Goal: Information Seeking & Learning: Learn about a topic

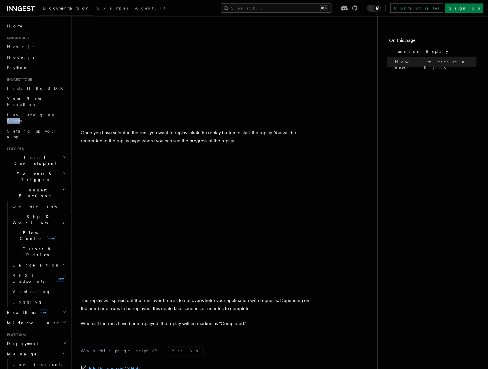
scroll to position [661, 0]
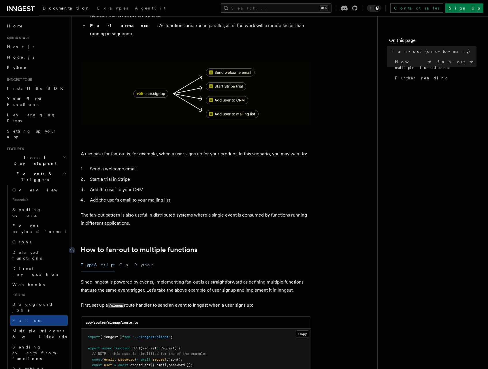
scroll to position [103, 0]
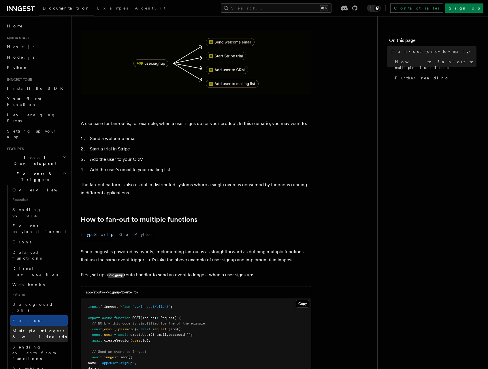
click at [29, 328] on span "Multiple triggers & wildcards" at bounding box center [39, 333] width 55 height 10
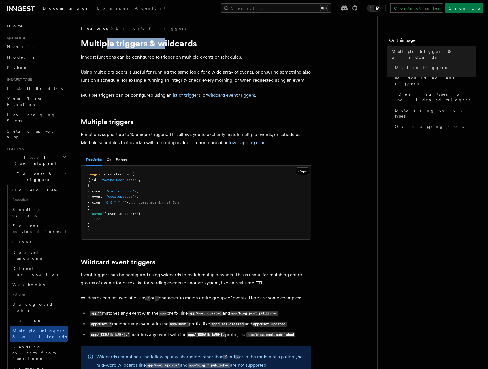
drag, startPoint x: 108, startPoint y: 40, endPoint x: 164, endPoint y: 46, distance: 56.2
click at [163, 46] on h1 "Multiple triggers & wildcards" at bounding box center [196, 43] width 231 height 10
click at [128, 44] on h1 "Multiple triggers & wildcards" at bounding box center [196, 43] width 231 height 10
click at [185, 45] on h1 "Multiple triggers & wildcards" at bounding box center [196, 43] width 231 height 10
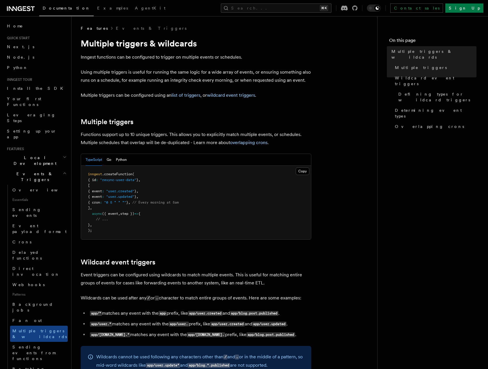
click at [184, 45] on h1 "Multiple triggers & wildcards" at bounding box center [196, 43] width 231 height 10
click at [121, 202] on span ""0 5 * * *"" at bounding box center [115, 202] width 22 height 4
drag, startPoint x: 121, startPoint y: 202, endPoint x: 142, endPoint y: 266, distance: 67.5
click at [122, 202] on span ""0 5 * * *"" at bounding box center [115, 202] width 22 height 4
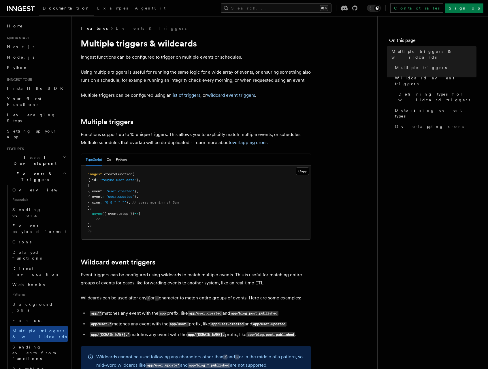
click at [224, 215] on pre "inngest .createFunction ( { id : "resync-user-data" } , [ { event : "user.creat…" at bounding box center [196, 203] width 230 height 74
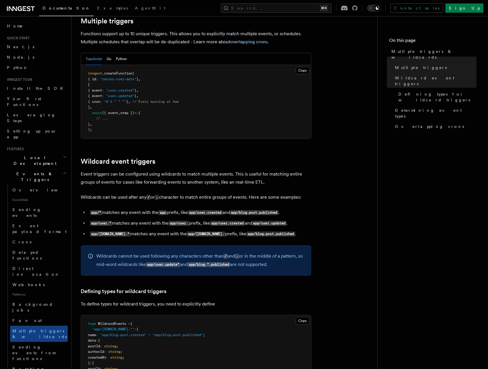
scroll to position [100, 0]
